Goal: Task Accomplishment & Management: Use online tool/utility

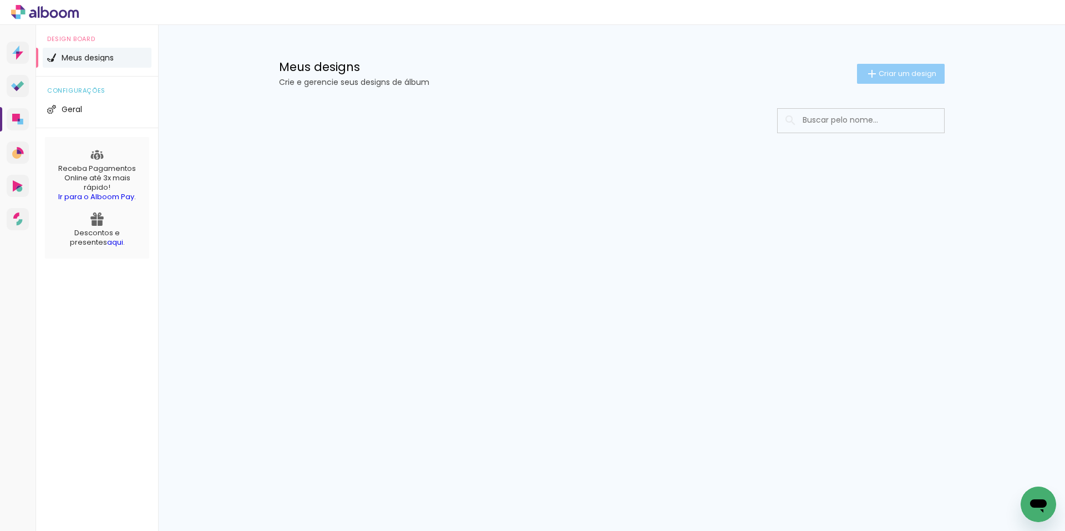
click at [903, 73] on span "Criar um design" at bounding box center [908, 73] width 58 height 7
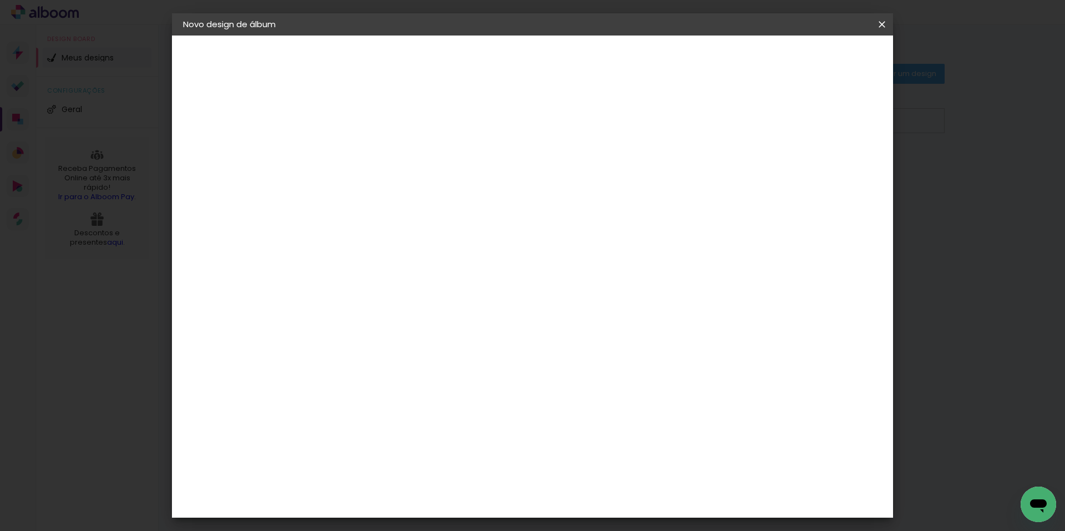
click at [365, 153] on input at bounding box center [365, 148] width 0 height 17
type input "teste"
type paper-input "teste"
click at [478, 59] on paper-button "Avançar" at bounding box center [451, 58] width 54 height 19
click at [413, 209] on input at bounding box center [393, 211] width 112 height 14
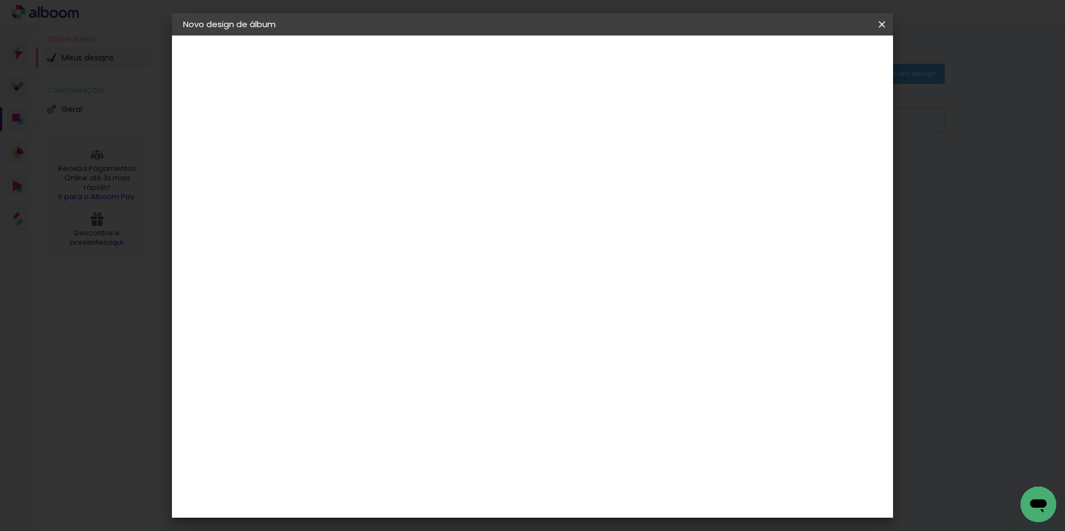
type input "f"
type paper-input "f"
click at [365, 419] on div "F1" at bounding box center [361, 423] width 8 height 9
click at [0, 0] on slot "Avançar" at bounding box center [0, 0] width 0 height 0
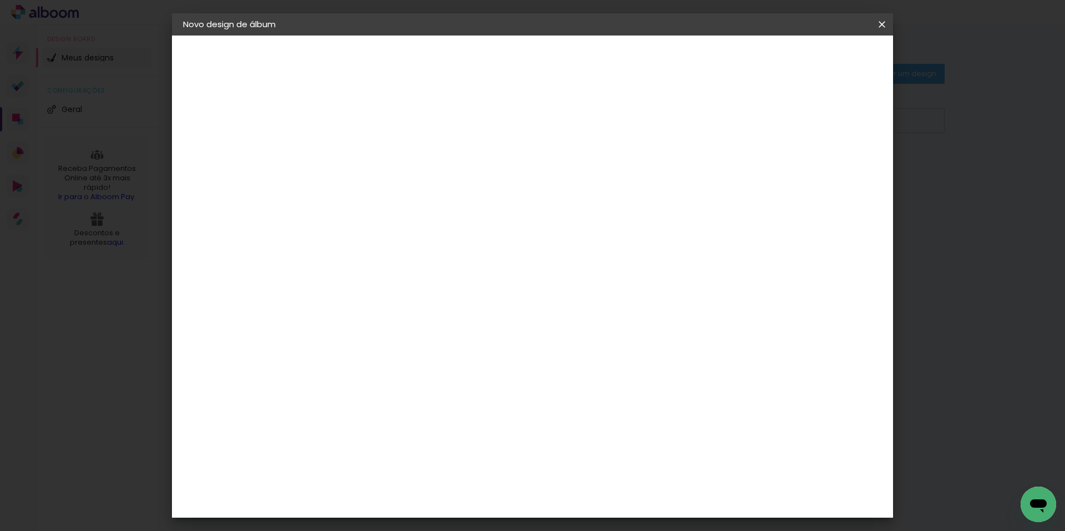
click at [425, 180] on paper-input-container "Linha" at bounding box center [393, 194] width 64 height 28
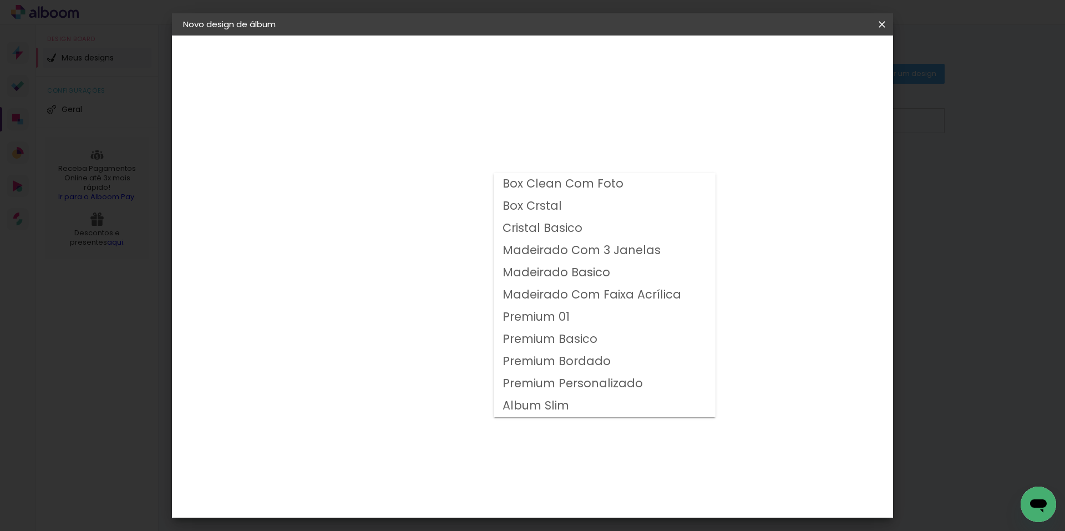
click at [0, 0] on slot "Premium Personalizado" at bounding box center [0, 0] width 0 height 0
type input "Premium Personalizado"
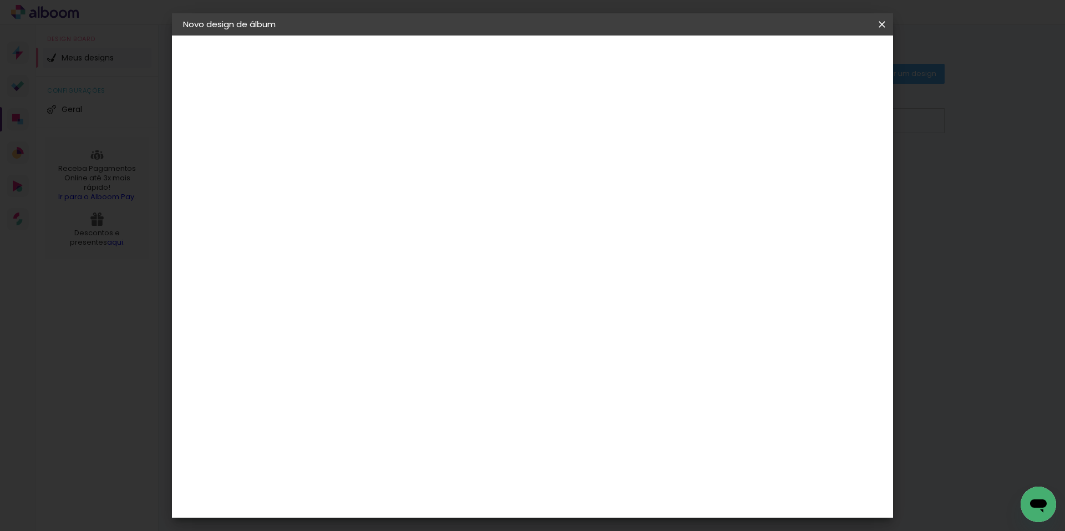
drag, startPoint x: 558, startPoint y: 295, endPoint x: 558, endPoint y: 313, distance: 18.3
click at [0, 0] on slot "Horizontal Modelo Fechado Lâmina 20 × 25 20 × 25 cm 20.3 × 51 cm 20 × 30 20 × 3…" at bounding box center [0, 0] width 0 height 0
click at [439, 481] on span "30 × 30" at bounding box center [414, 492] width 52 height 23
click at [545, 65] on paper-button "Avançar" at bounding box center [518, 58] width 54 height 19
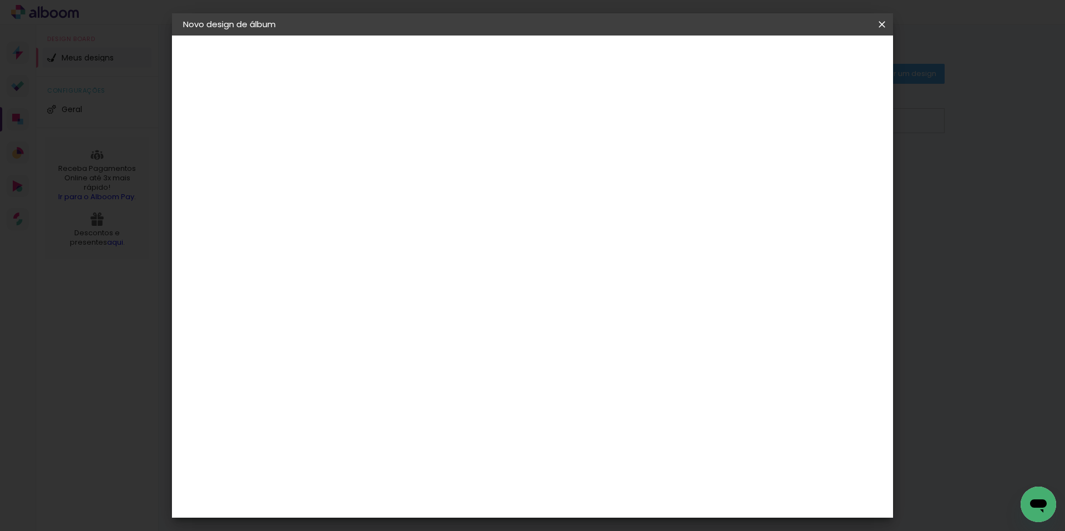
click at [824, 64] on paper-button "Iniciar design" at bounding box center [787, 58] width 73 height 19
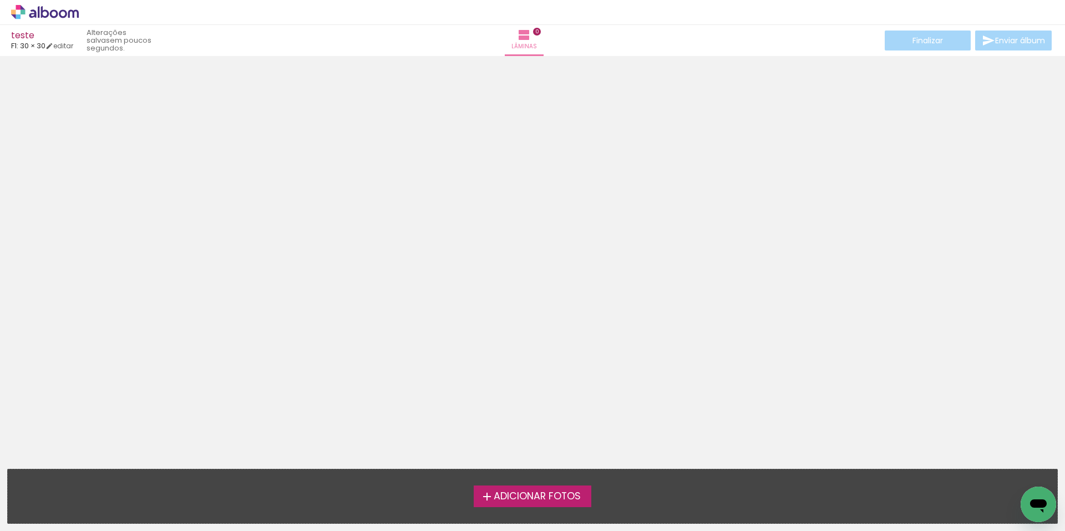
scroll to position [35, 0]
click at [503, 492] on span "Adicionar Fotos" at bounding box center [537, 497] width 87 height 10
click at [0, 0] on input "file" at bounding box center [0, 0] width 0 height 0
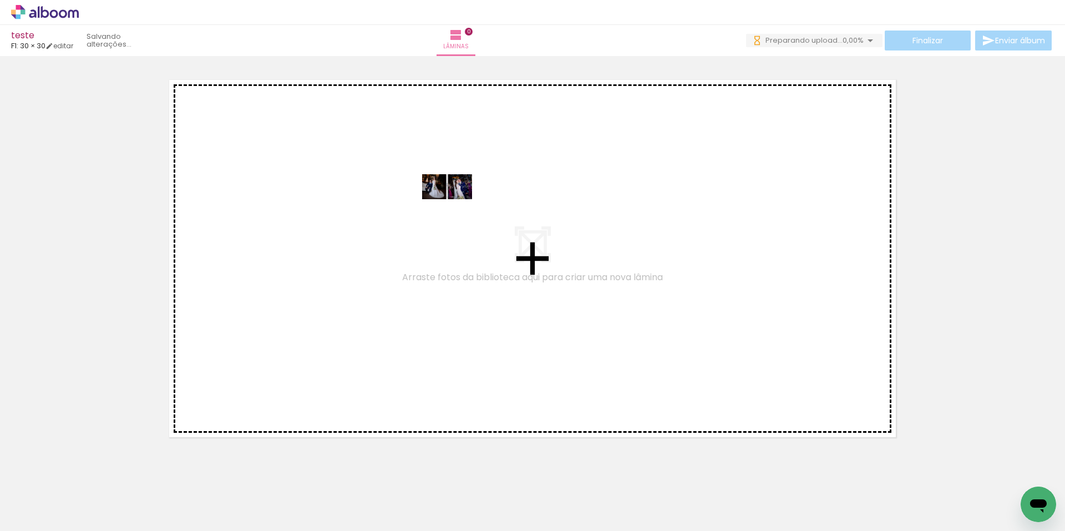
scroll to position [0, 0]
drag, startPoint x: 322, startPoint y: 339, endPoint x: 455, endPoint y: 207, distance: 187.5
click at [455, 207] on quentale-workspace at bounding box center [532, 265] width 1065 height 531
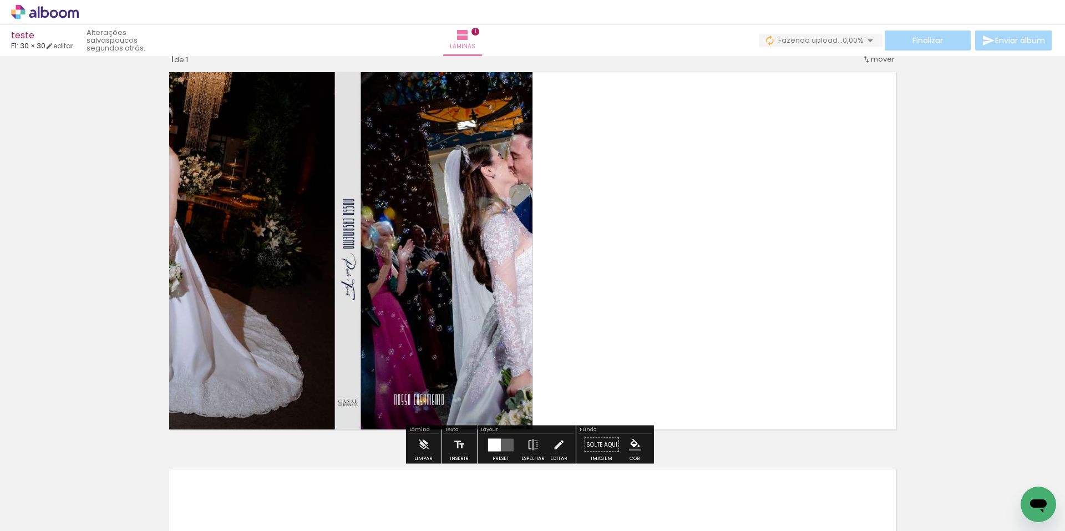
scroll to position [44, 0]
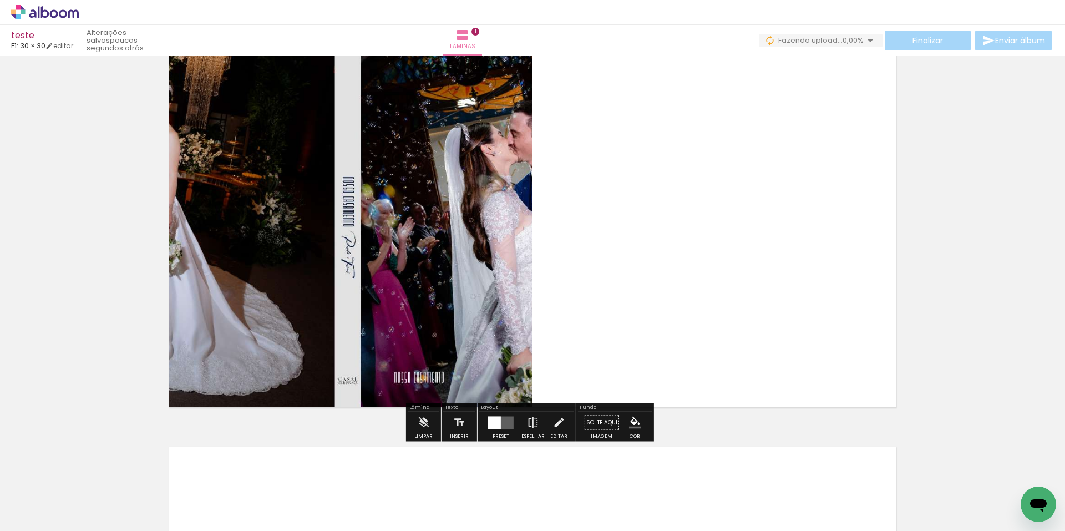
click at [493, 427] on div at bounding box center [494, 422] width 13 height 13
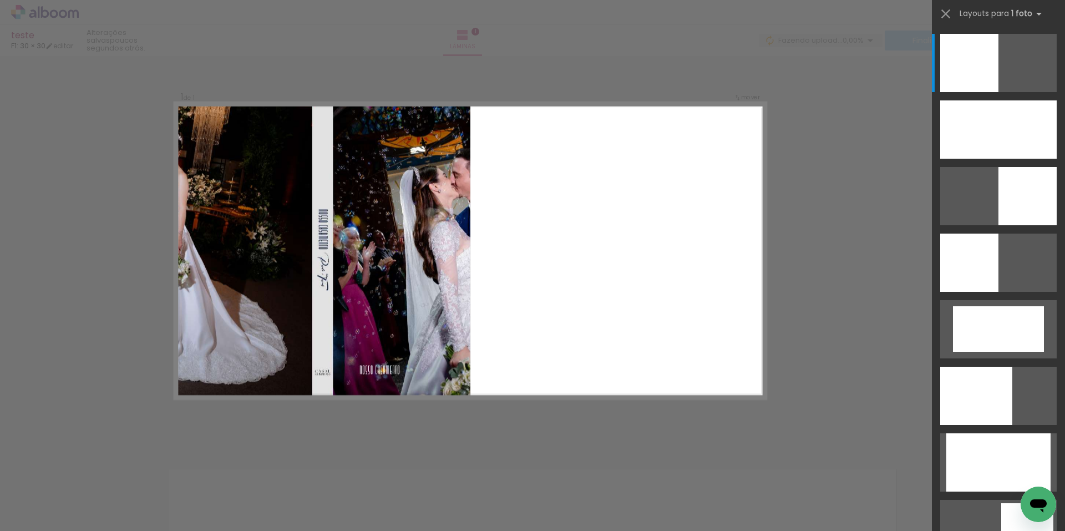
scroll to position [14, 0]
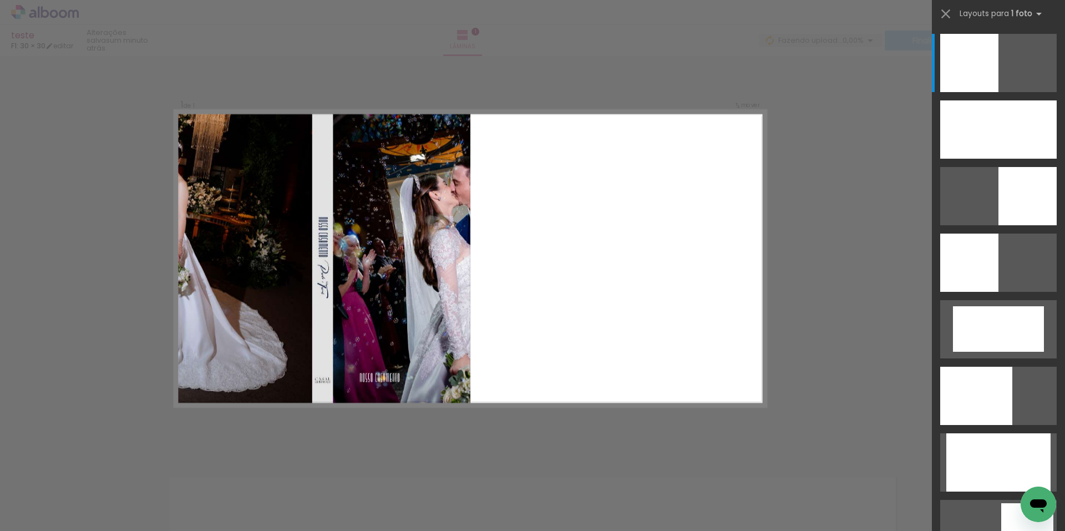
click at [493, 358] on quentale-layouter at bounding box center [470, 259] width 591 height 296
click at [64, 18] on div at bounding box center [532, 28] width 1065 height 56
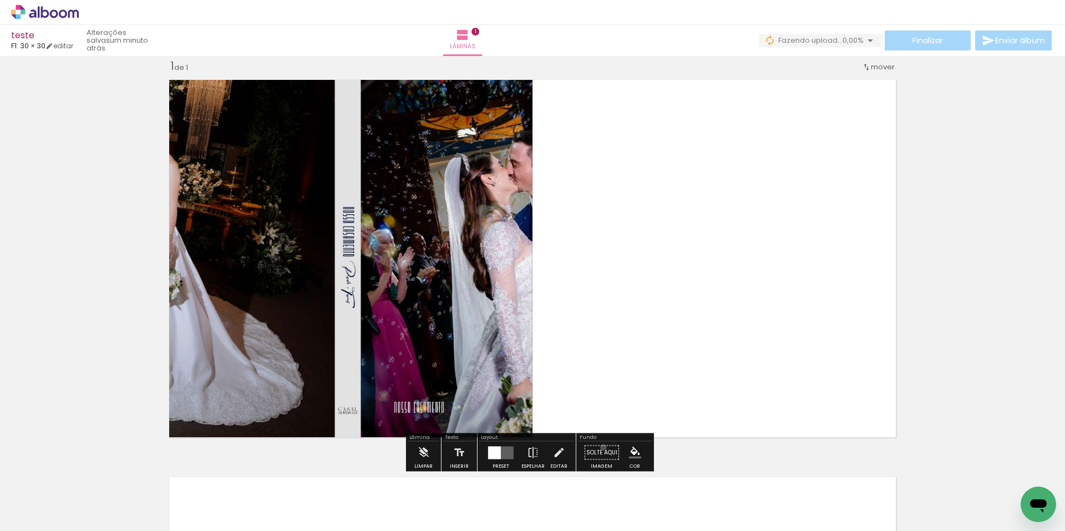
click at [600, 447] on paper-button "Solte aqui Imagem" at bounding box center [602, 456] width 40 height 28
click at [462, 122] on quentale-photo at bounding box center [348, 259] width 370 height 370
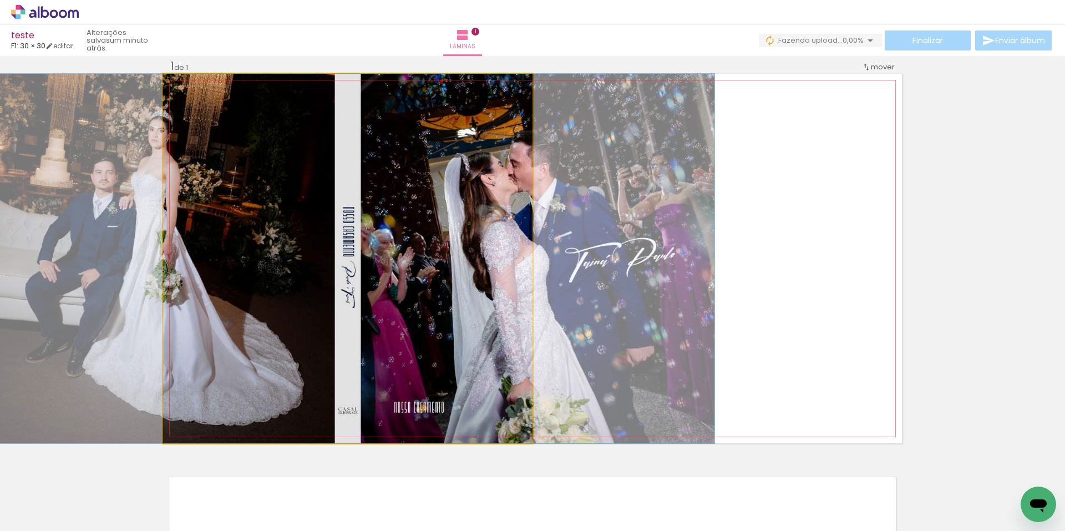
click at [462, 122] on quentale-photo at bounding box center [348, 259] width 370 height 370
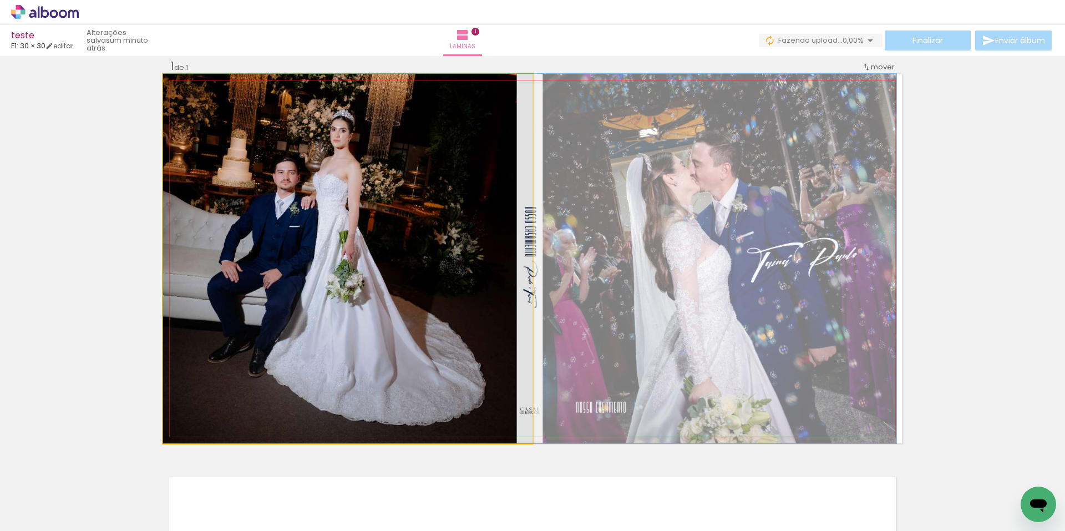
drag, startPoint x: 292, startPoint y: 159, endPoint x: 520, endPoint y: 220, distance: 236.6
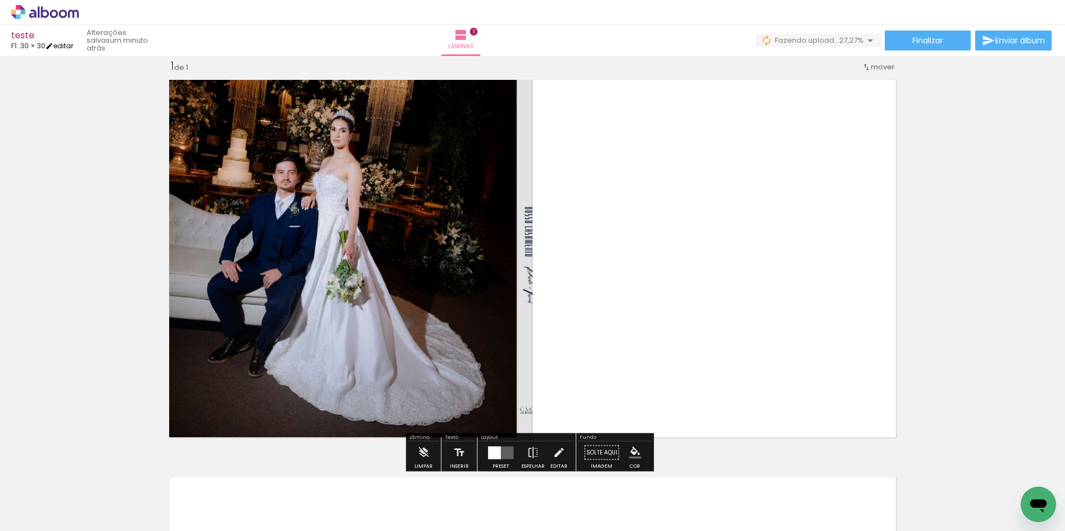
click at [67, 45] on link "editar" at bounding box center [59, 45] width 28 height 9
click at [888, 70] on span "mover" at bounding box center [883, 67] width 24 height 11
click at [45, 498] on input "Todas as fotos" at bounding box center [31, 497] width 42 height 9
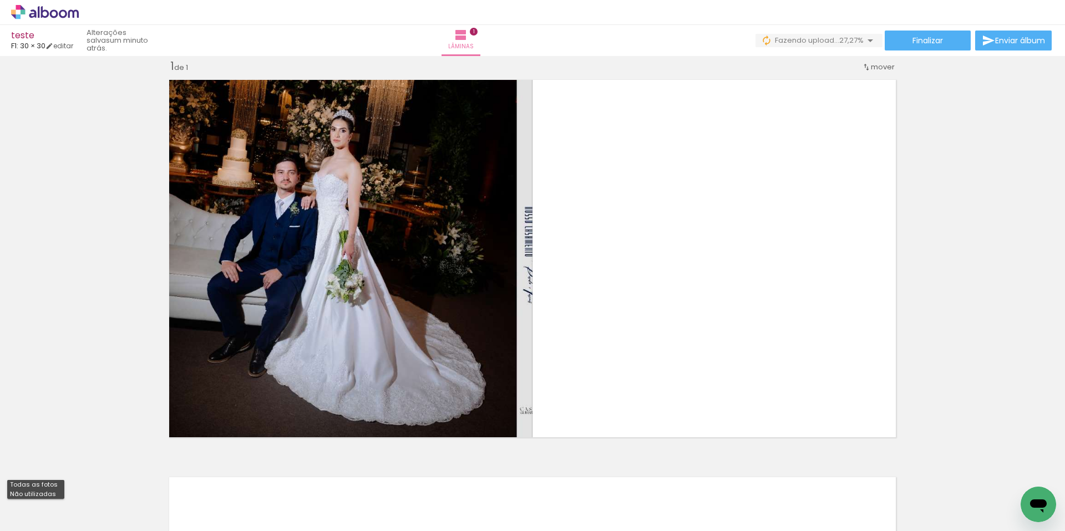
click at [91, 495] on iron-horizontal-list at bounding box center [80, 496] width 22 height 69
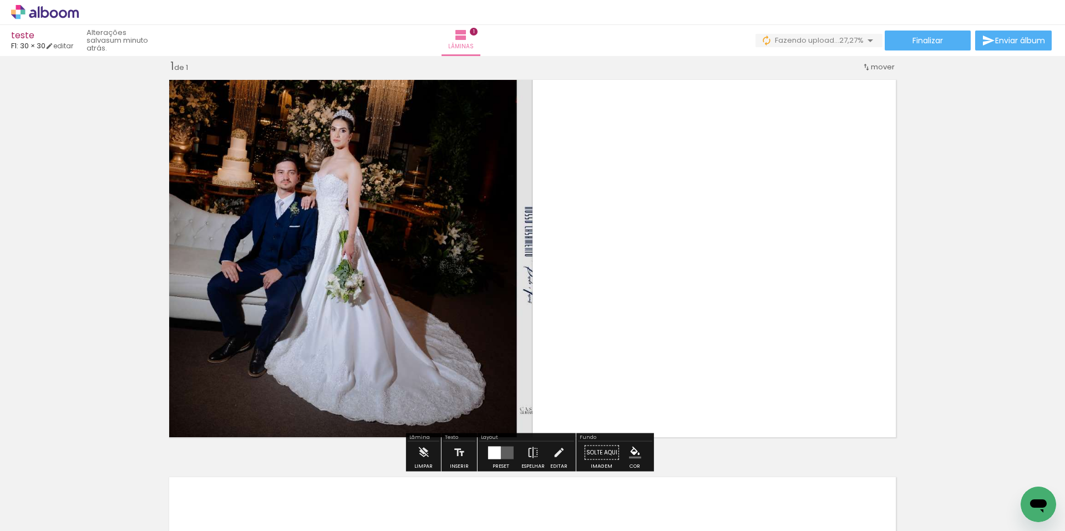
click at [381, 190] on quentale-photo at bounding box center [348, 259] width 370 height 370
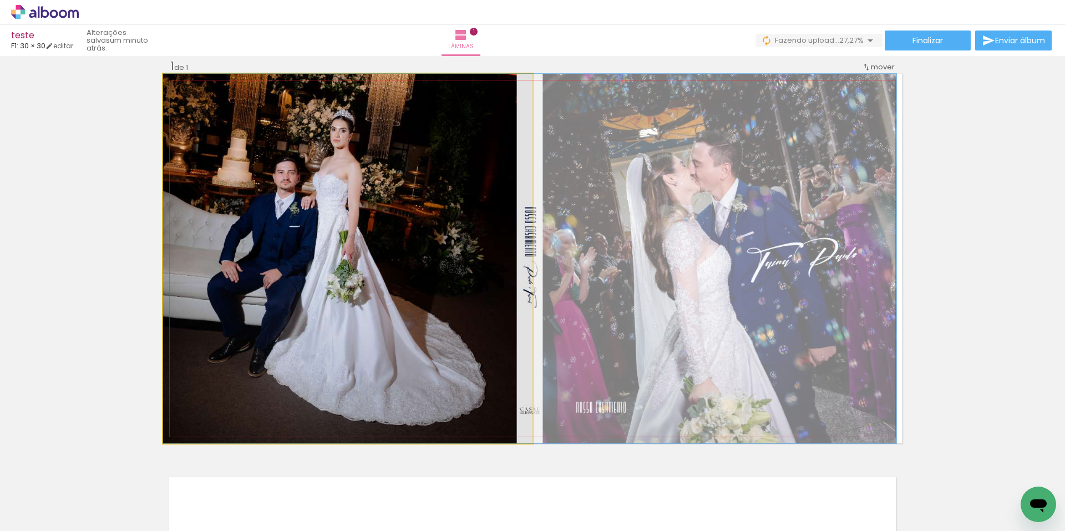
click at [381, 190] on quentale-photo at bounding box center [348, 259] width 370 height 370
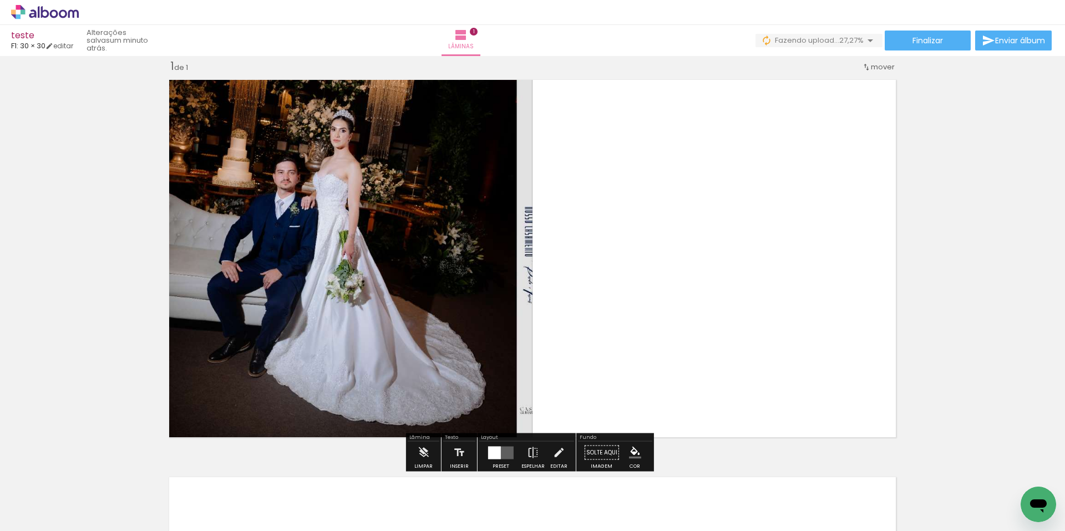
click at [356, 175] on quentale-photo at bounding box center [348, 259] width 370 height 370
click at [502, 452] on quentale-layouter at bounding box center [501, 452] width 26 height 13
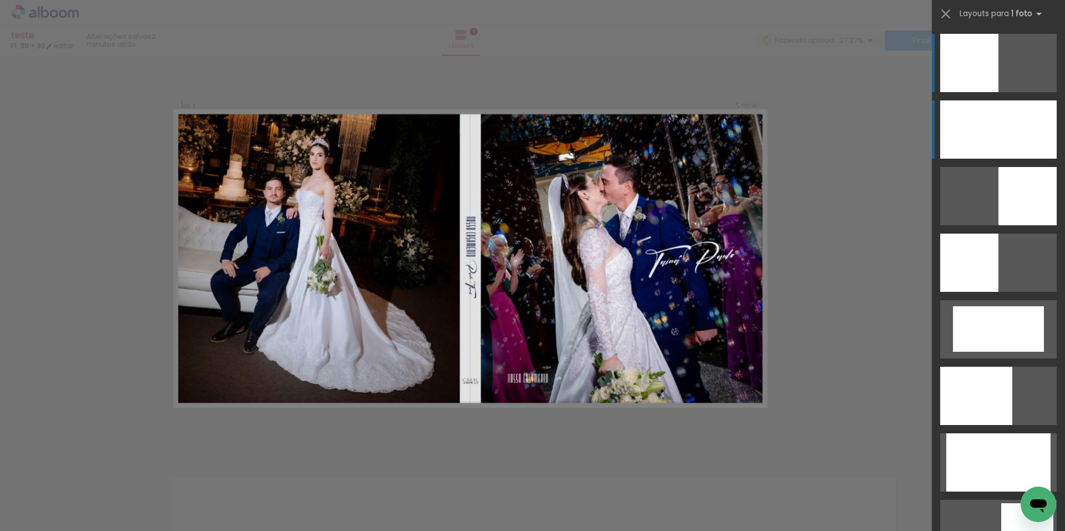
click at [973, 133] on div at bounding box center [998, 129] width 117 height 58
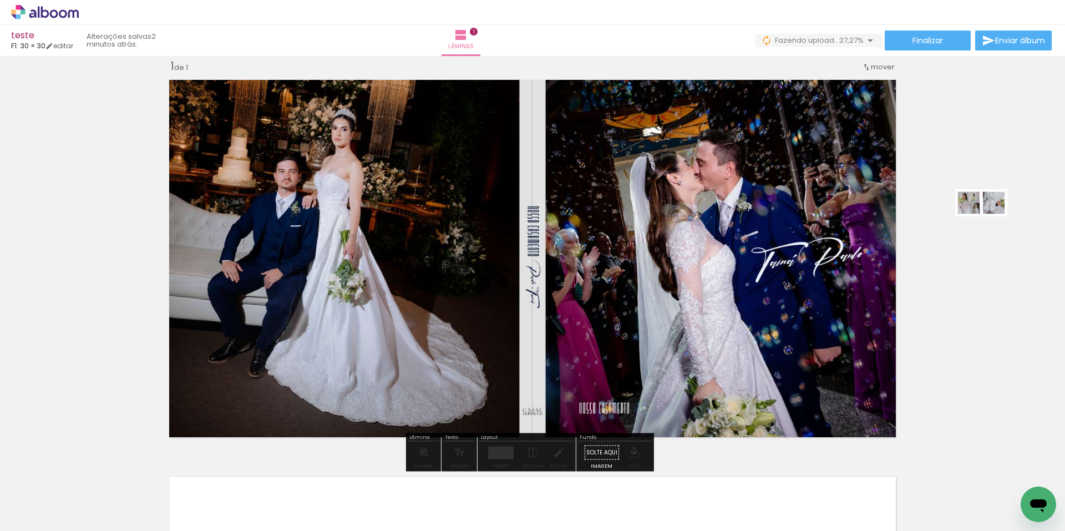
drag, startPoint x: 171, startPoint y: 497, endPoint x: 990, endPoint y: 224, distance: 863.2
click at [990, 224] on quentale-workspace at bounding box center [532, 265] width 1065 height 531
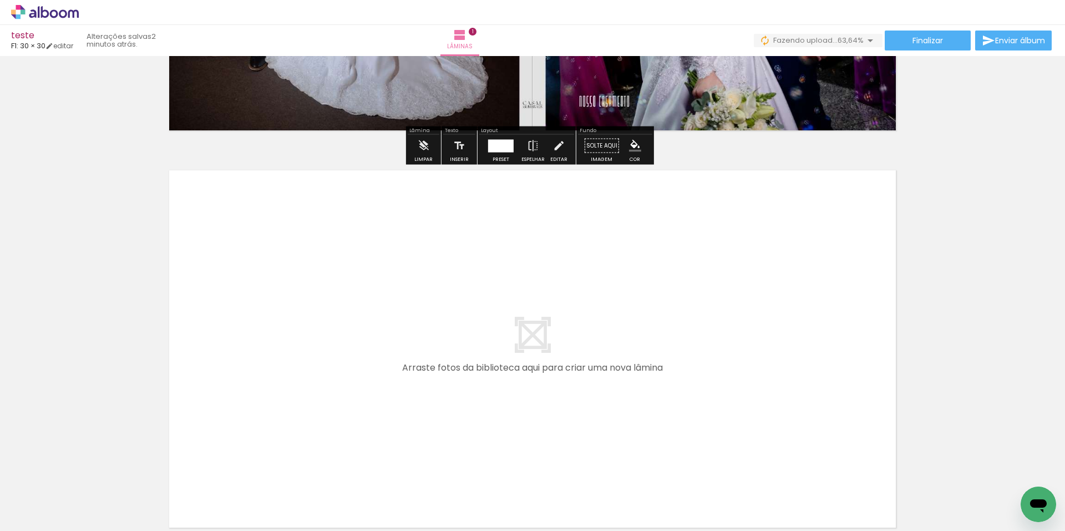
scroll to position [432, 0]
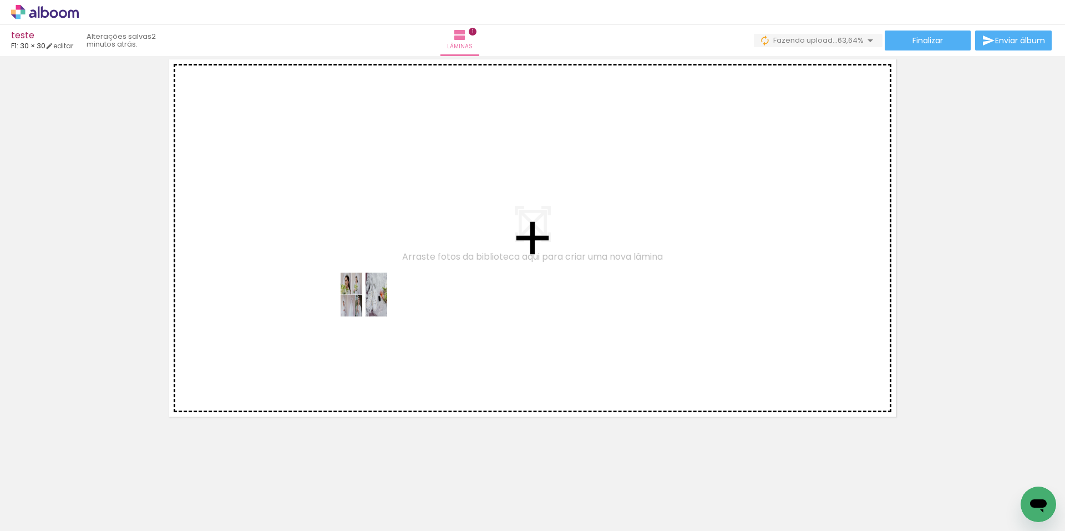
drag, startPoint x: 182, startPoint y: 492, endPoint x: 384, endPoint y: 284, distance: 289.9
click at [384, 284] on quentale-workspace at bounding box center [532, 265] width 1065 height 531
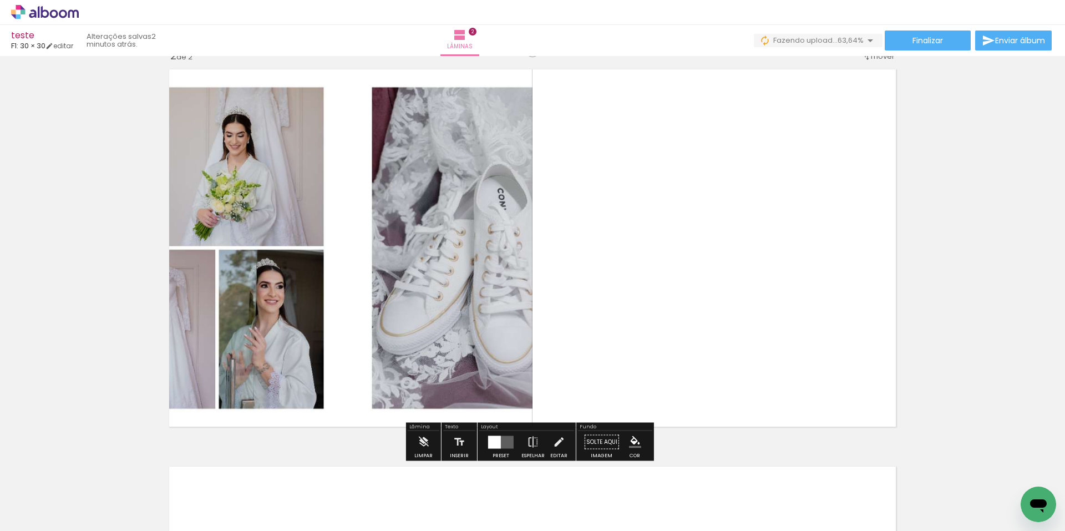
scroll to position [412, 0]
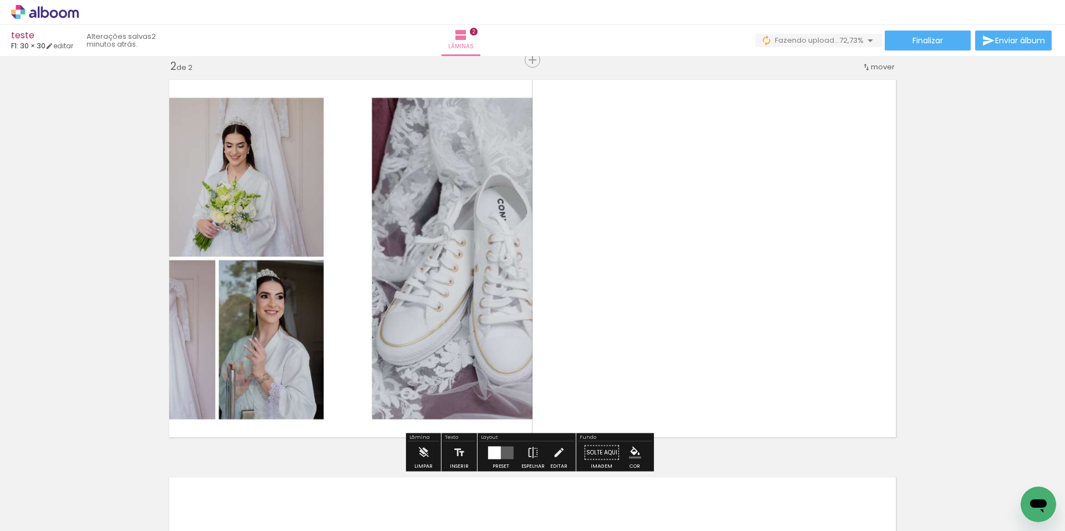
click at [506, 459] on div at bounding box center [501, 453] width 30 height 22
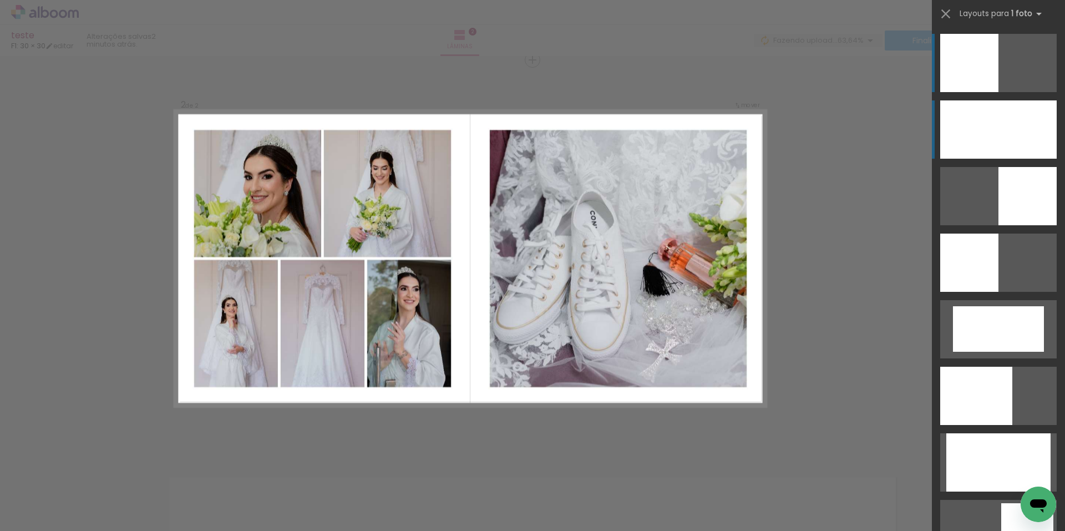
click at [1011, 133] on div at bounding box center [998, 129] width 117 height 58
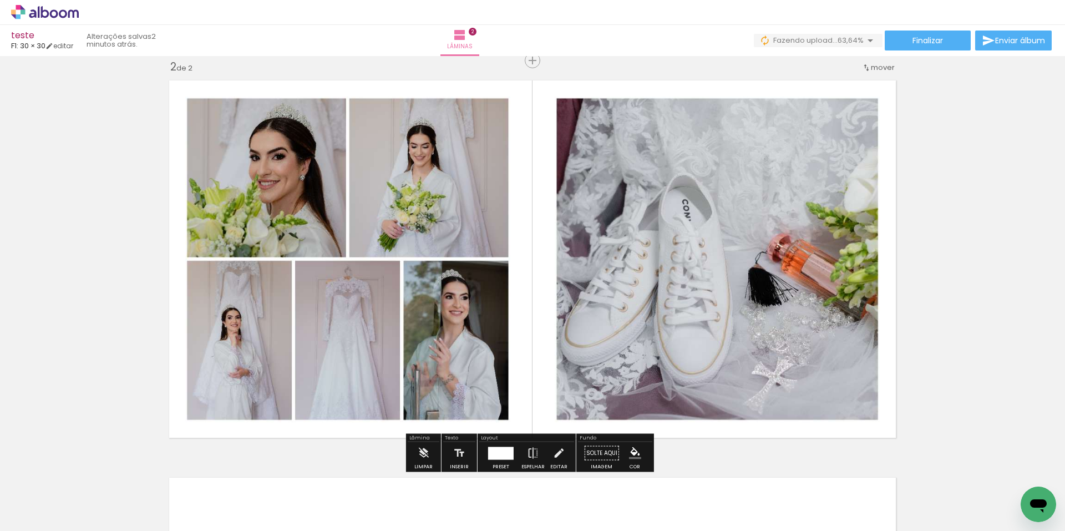
scroll to position [744, 0]
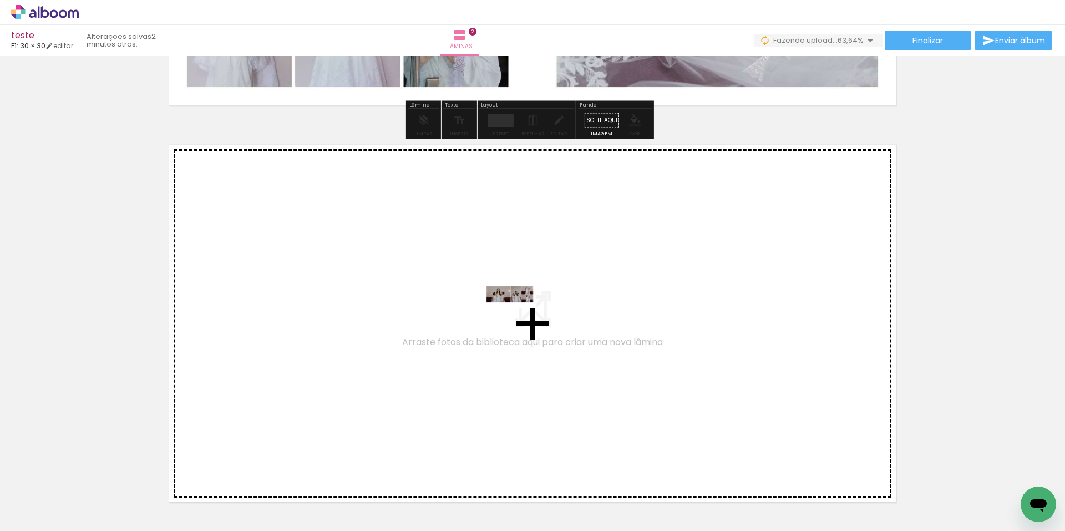
drag, startPoint x: 250, startPoint y: 498, endPoint x: 518, endPoint y: 315, distance: 324.5
click at [518, 315] on quentale-workspace at bounding box center [532, 265] width 1065 height 531
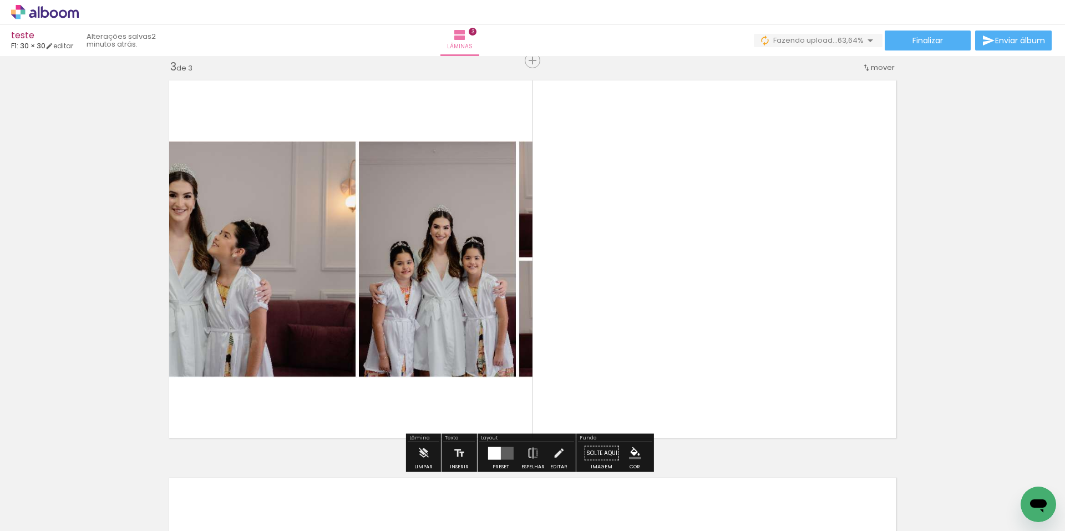
scroll to position [809, 0]
click at [497, 451] on div at bounding box center [494, 452] width 13 height 13
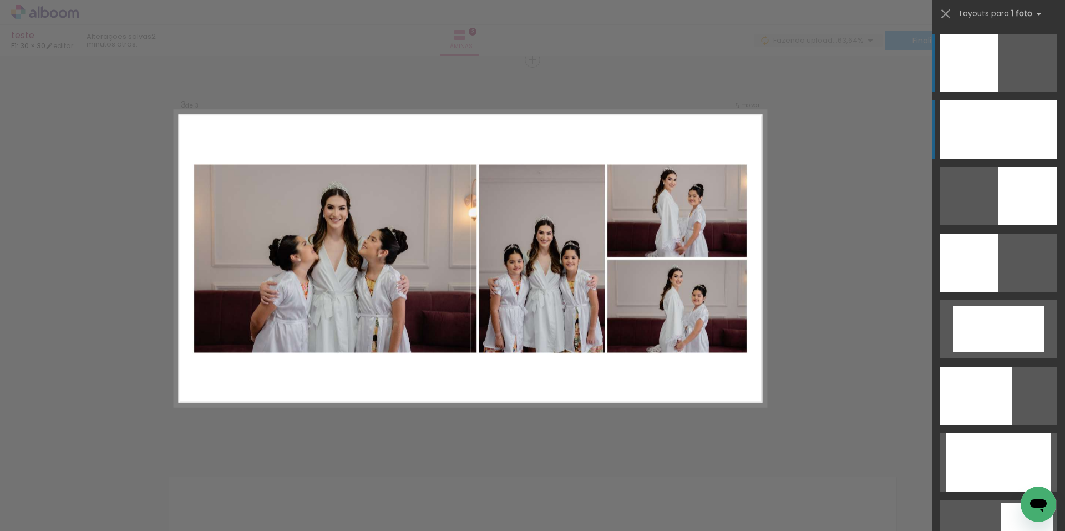
click at [1018, 141] on div at bounding box center [998, 129] width 117 height 58
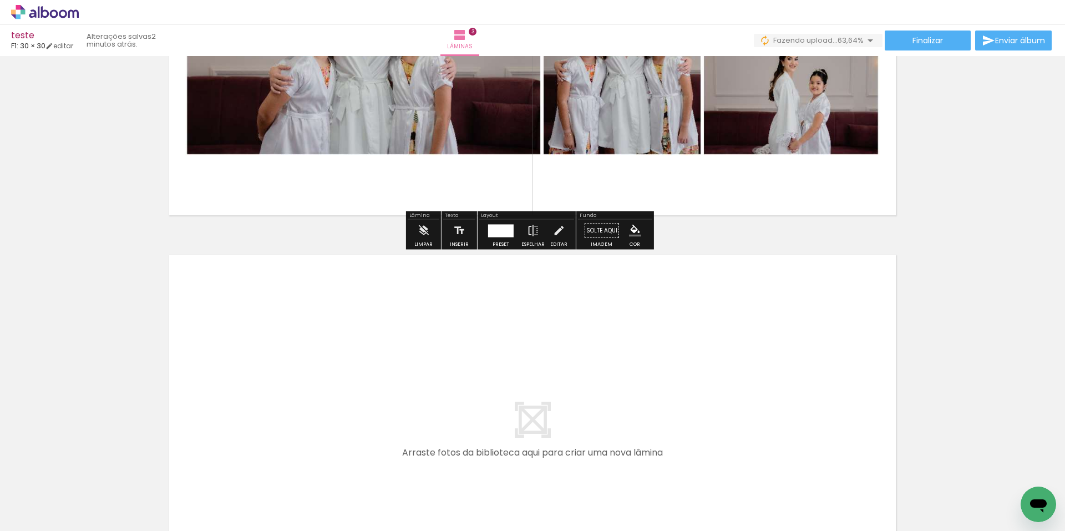
scroll to position [1142, 0]
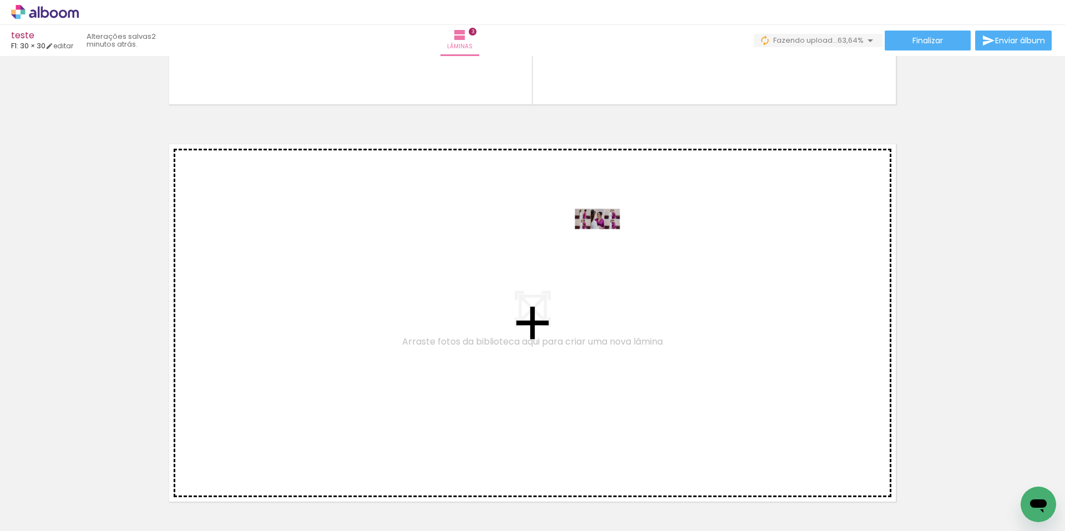
drag, startPoint x: 308, startPoint y: 503, endPoint x: 606, endPoint y: 235, distance: 400.7
click at [606, 235] on quentale-workspace at bounding box center [532, 265] width 1065 height 531
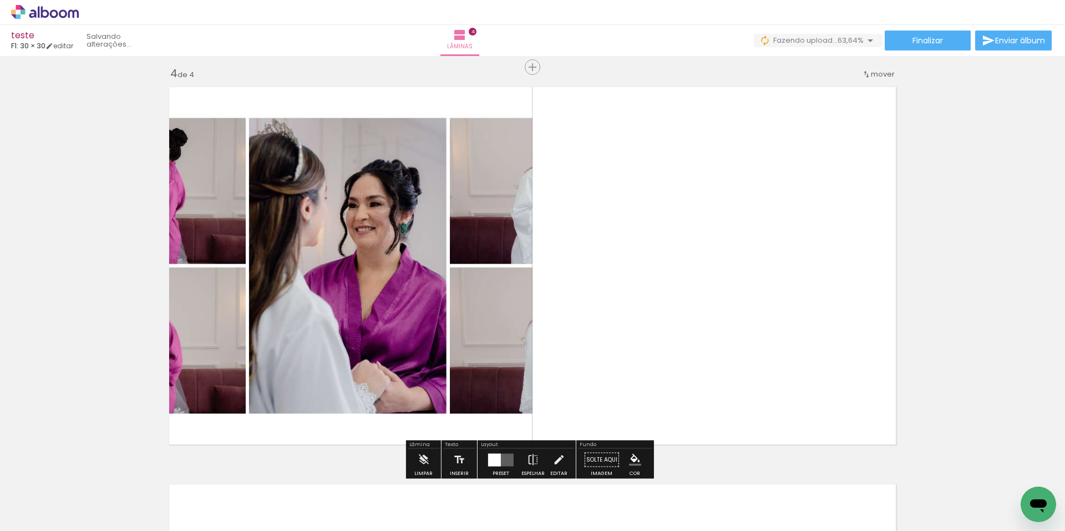
scroll to position [1206, 0]
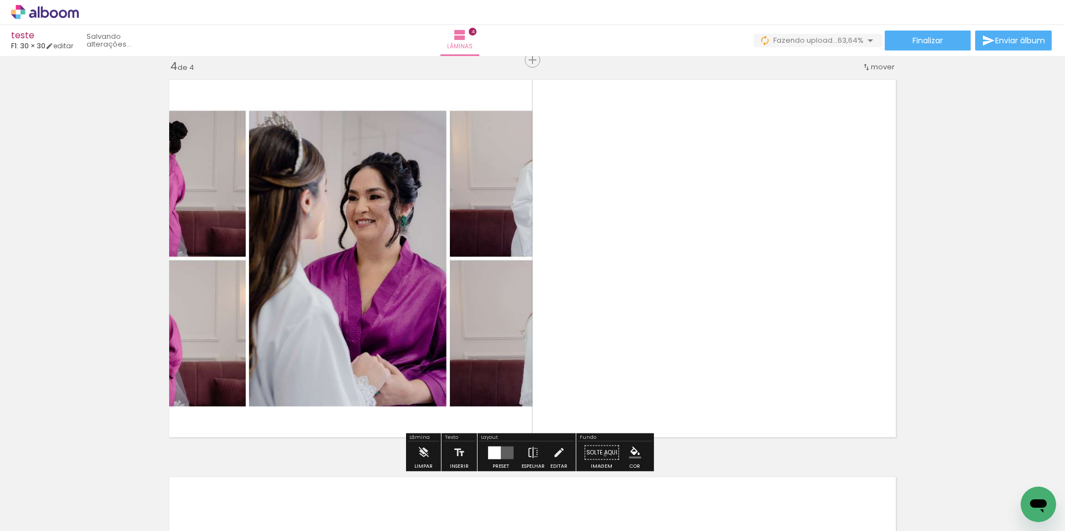
click at [601, 455] on paper-button "Solte aqui Imagem" at bounding box center [602, 456] width 40 height 28
click at [492, 349] on quentale-photo at bounding box center [348, 259] width 370 height 370
click at [407, 153] on quentale-photo at bounding box center [348, 259] width 370 height 370
click at [408, 148] on quentale-photo at bounding box center [348, 259] width 370 height 370
click at [500, 461] on div at bounding box center [501, 453] width 30 height 22
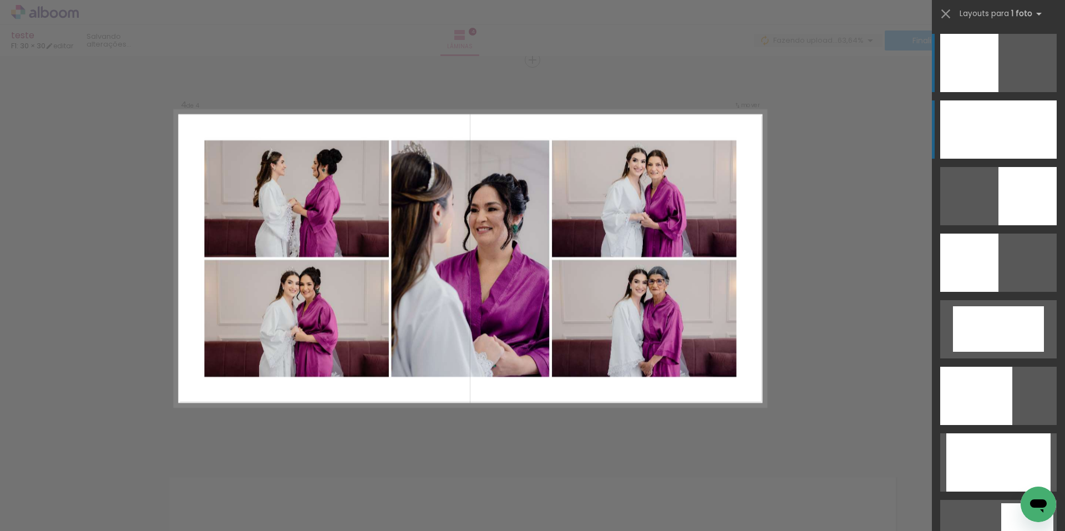
click at [1013, 129] on div at bounding box center [998, 129] width 117 height 58
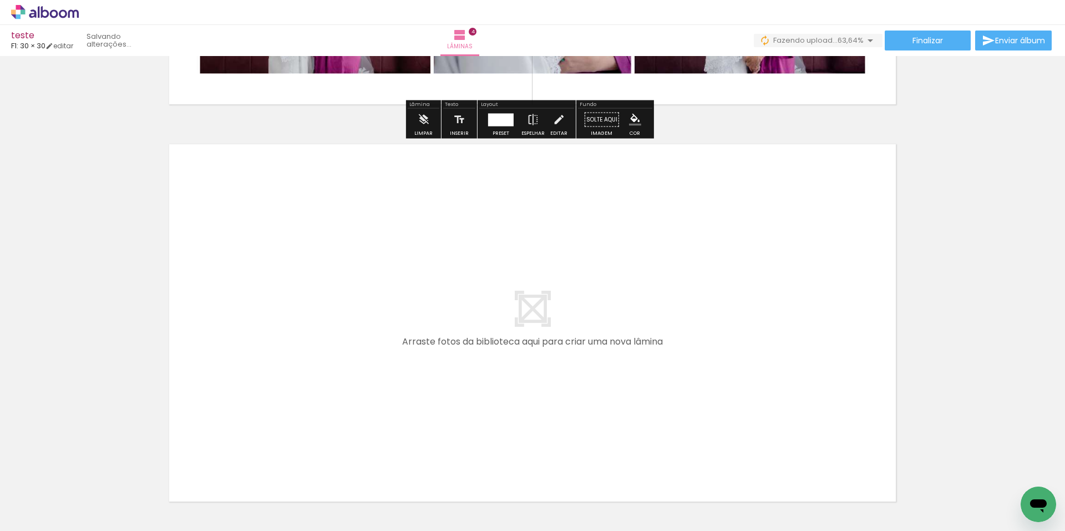
scroll to position [1317, 0]
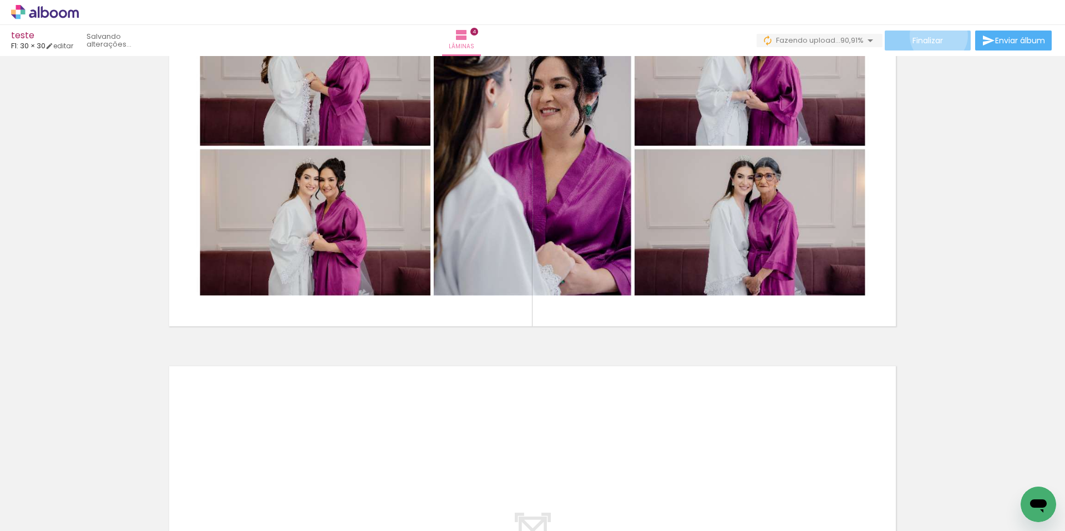
click at [935, 37] on span "Finalizar" at bounding box center [928, 41] width 31 height 8
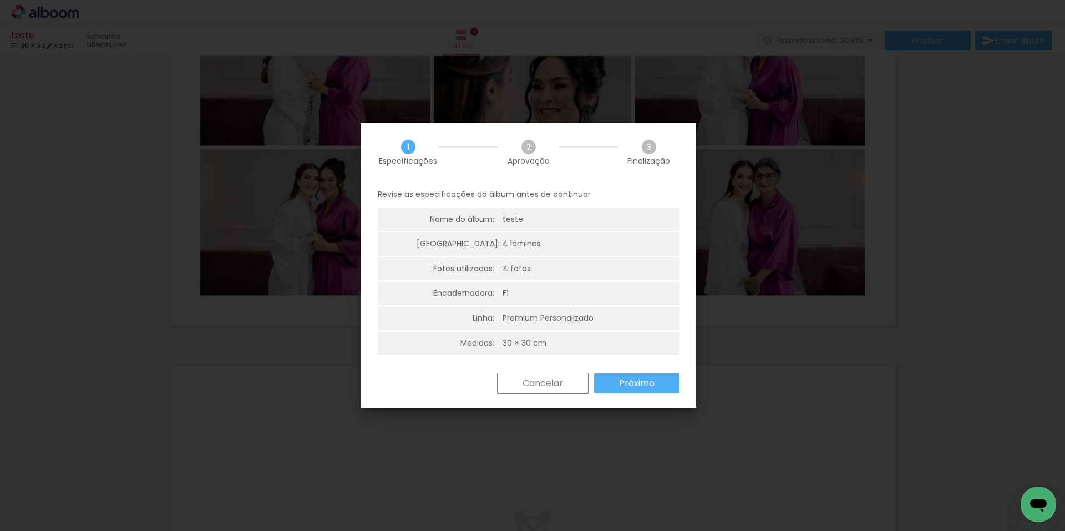
click at [0, 0] on slot "Próximo" at bounding box center [0, 0] width 0 height 0
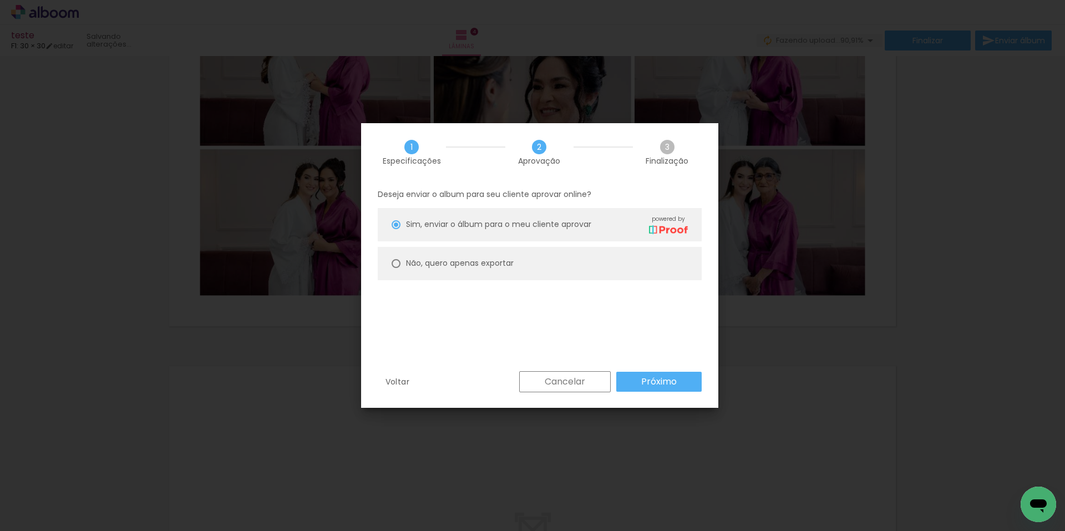
click at [678, 375] on paper-button "Próximo" at bounding box center [658, 382] width 85 height 20
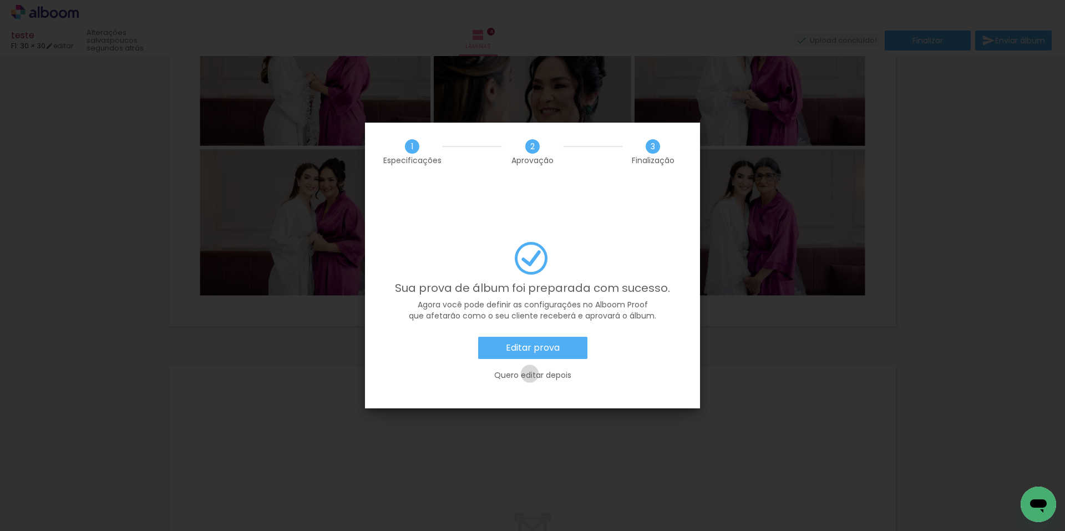
click at [0, 0] on slot "Quero editar depois" at bounding box center [0, 0] width 0 height 0
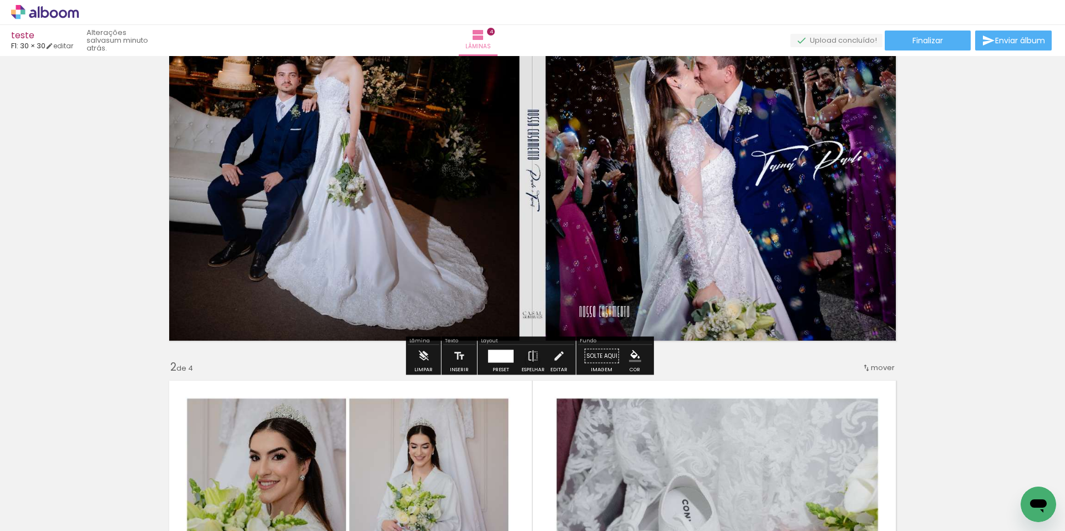
scroll to position [0, 0]
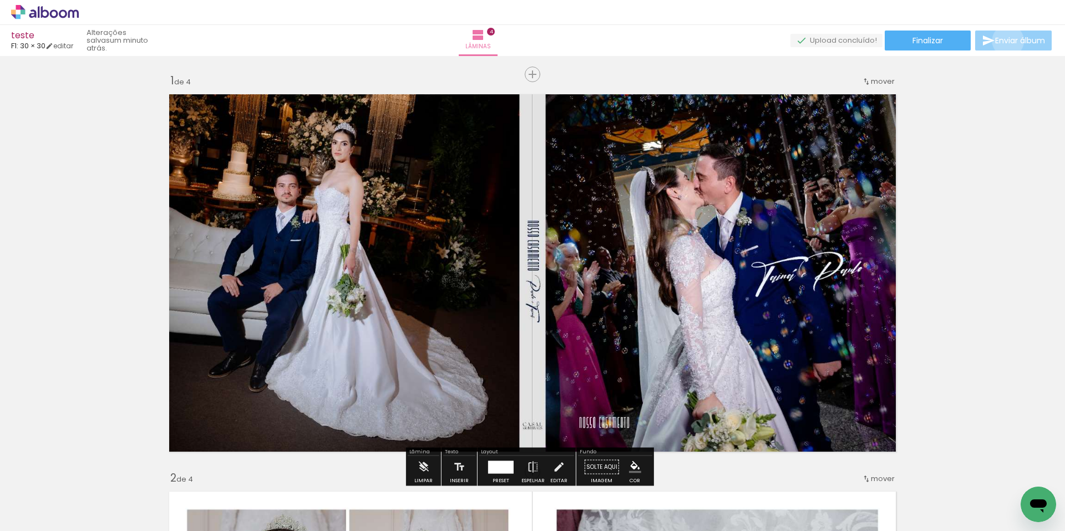
click at [1005, 41] on span "Enviar álbum" at bounding box center [1020, 41] width 50 height 8
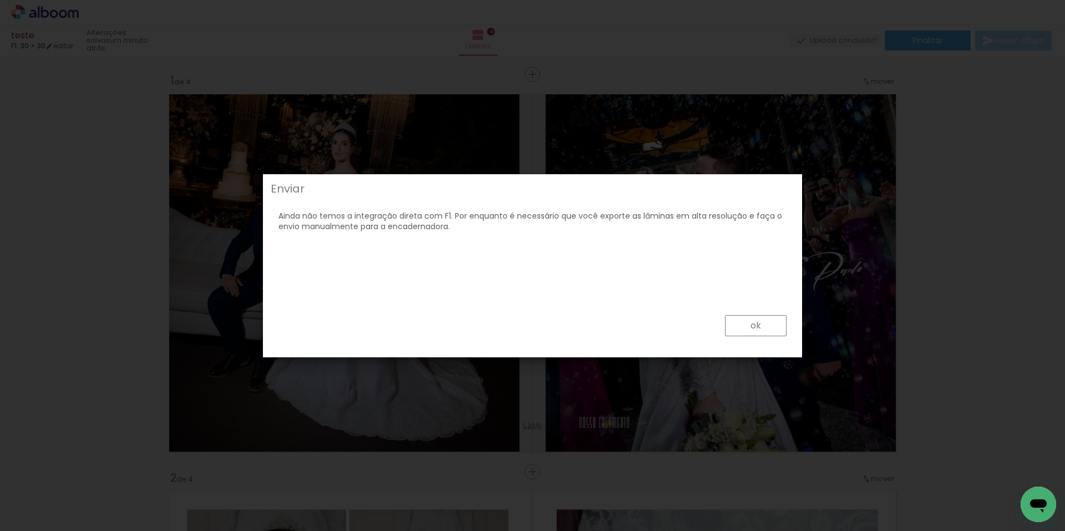
click at [0, 0] on slot "ok" at bounding box center [0, 0] width 0 height 0
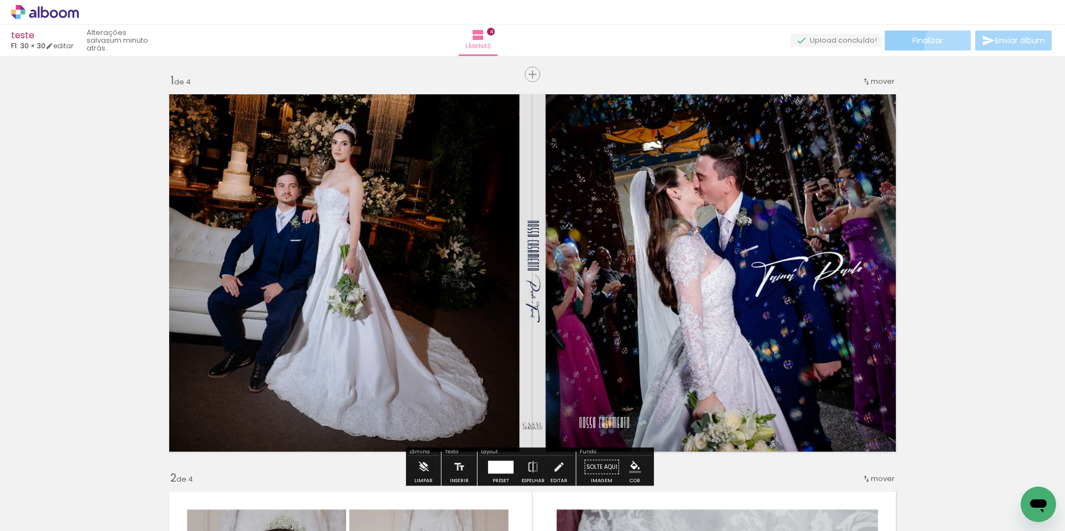
click at [951, 44] on paper-button "Finalizar" at bounding box center [928, 41] width 86 height 20
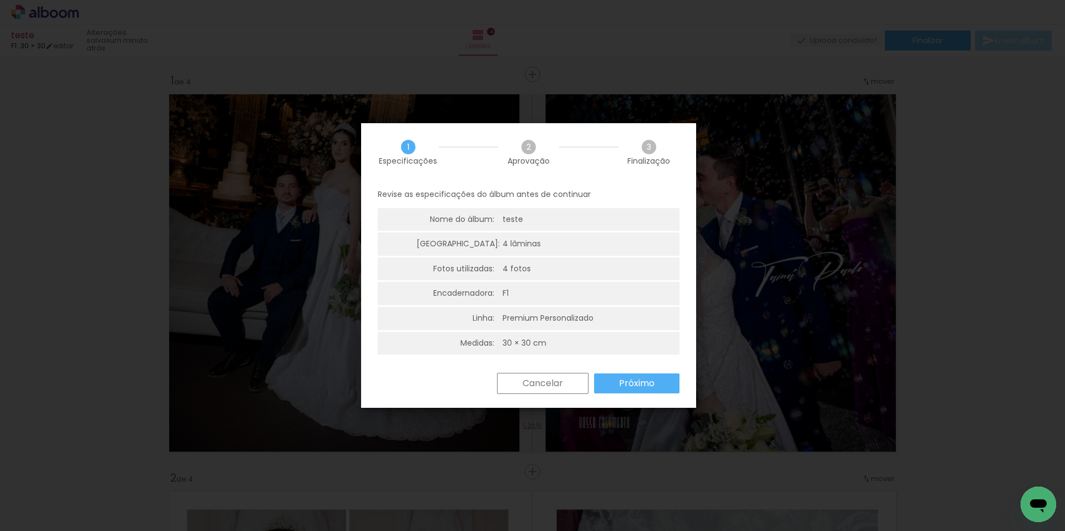
click at [656, 149] on div "3 Finalização" at bounding box center [649, 152] width 61 height 25
click at [651, 376] on div "1 Especificações 2 Aprovação 3 Finalização Revise as especificações do álbum an…" at bounding box center [528, 265] width 335 height 285
click at [0, 0] on slot "Próximo" at bounding box center [0, 0] width 0 height 0
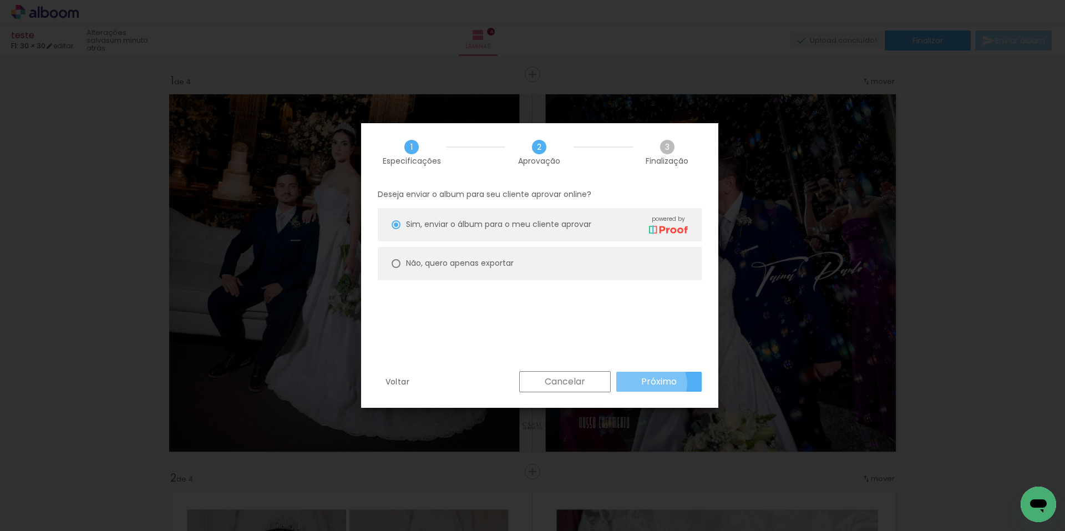
click at [0, 0] on slot "Próximo" at bounding box center [0, 0] width 0 height 0
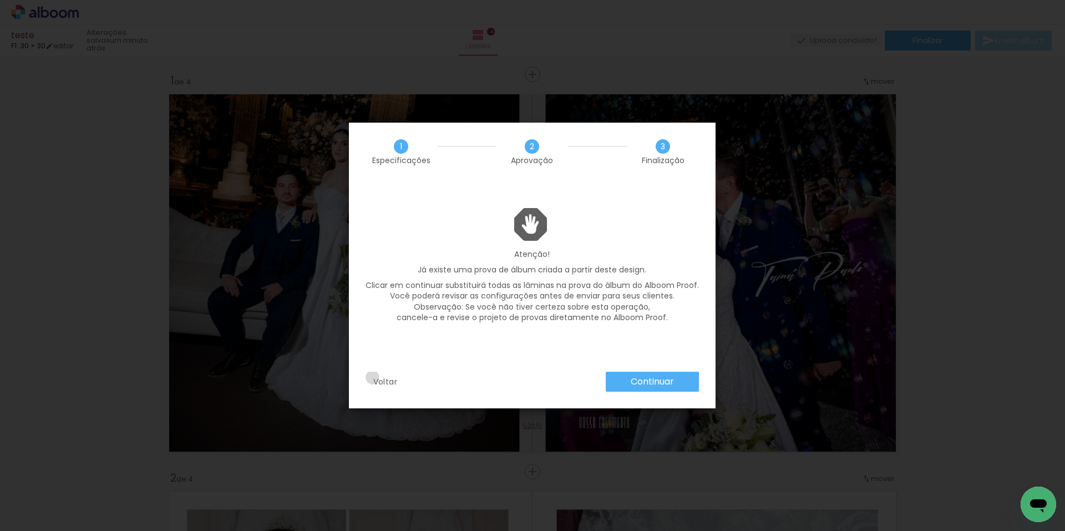
click at [372, 377] on paper-button "Voltar" at bounding box center [386, 382] width 40 height 20
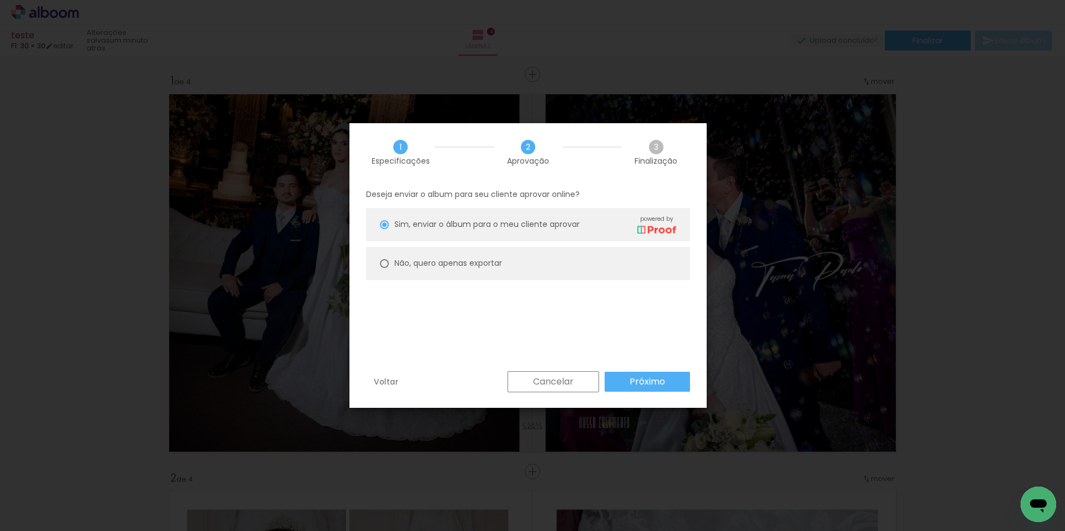
click at [646, 368] on div "Deseja enviar o album para seu cliente aprovar online? [PERSON_NAME], enviar o …" at bounding box center [528, 276] width 357 height 190
click at [0, 0] on slot "Próximo" at bounding box center [0, 0] width 0 height 0
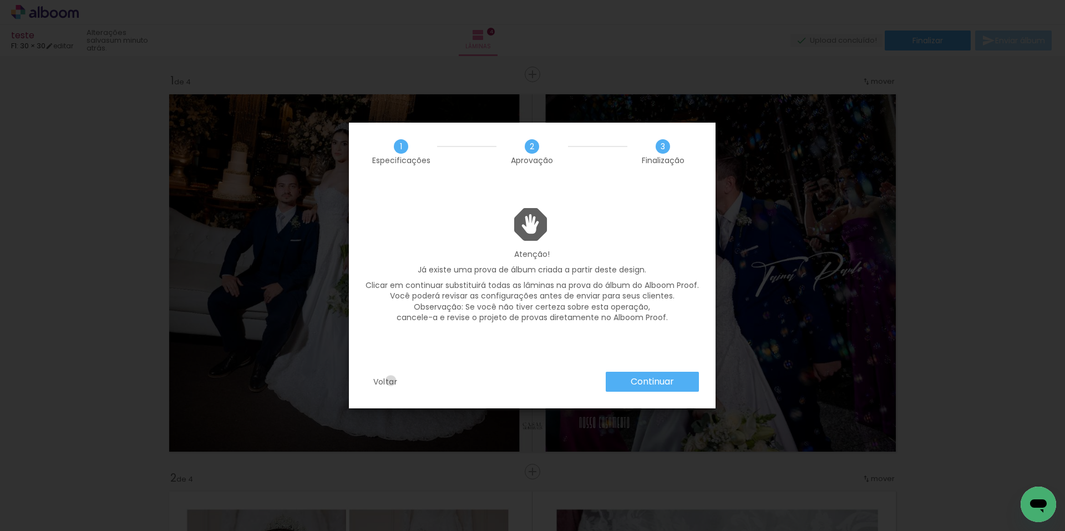
click at [0, 0] on slot "Voltar" at bounding box center [0, 0] width 0 height 0
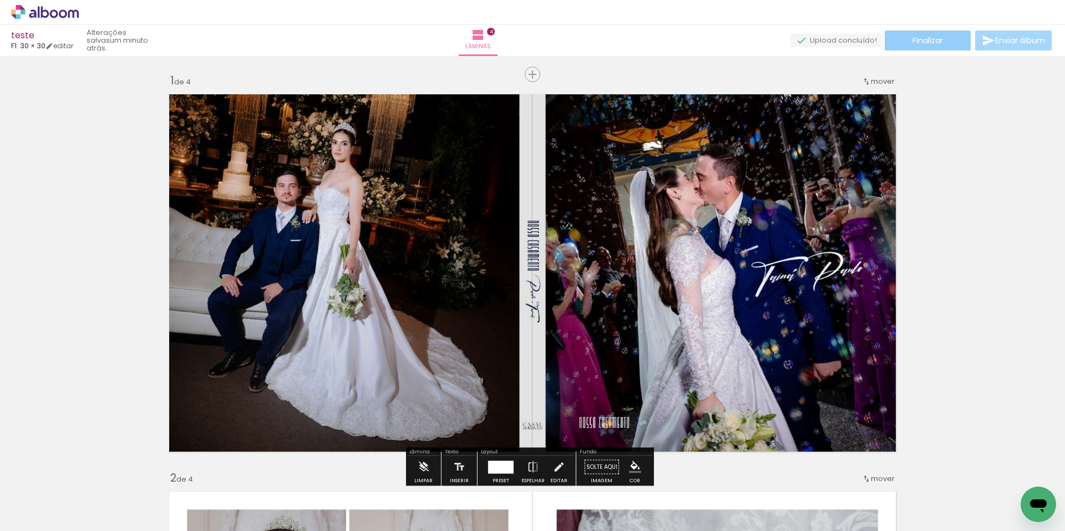
click at [930, 37] on span "Finalizar" at bounding box center [928, 41] width 31 height 8
click at [59, 7] on icon at bounding box center [45, 12] width 68 height 14
